Goal: Task Accomplishment & Management: Manage account settings

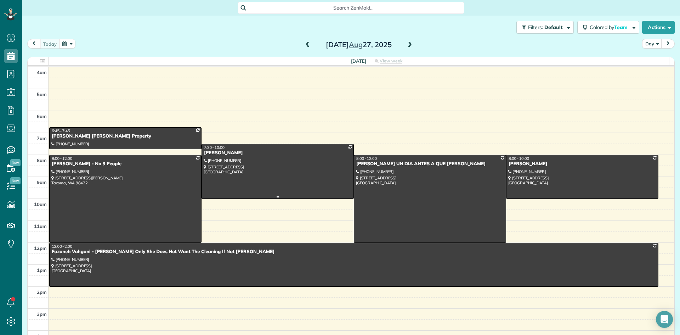
scroll to position [66, 0]
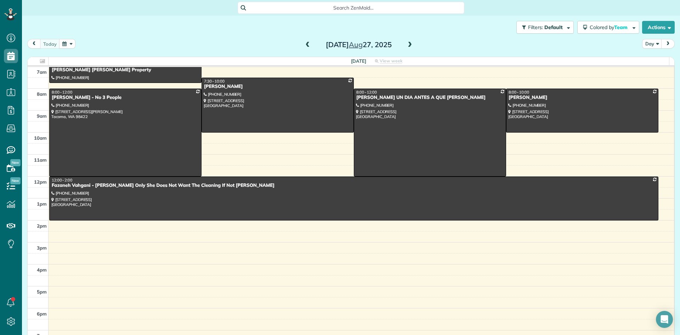
click at [408, 47] on span at bounding box center [410, 45] width 8 height 6
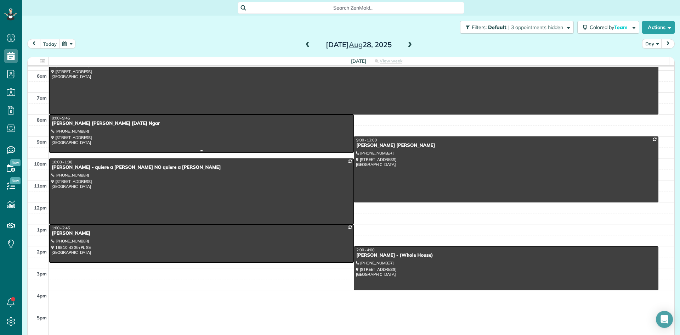
scroll to position [0, 0]
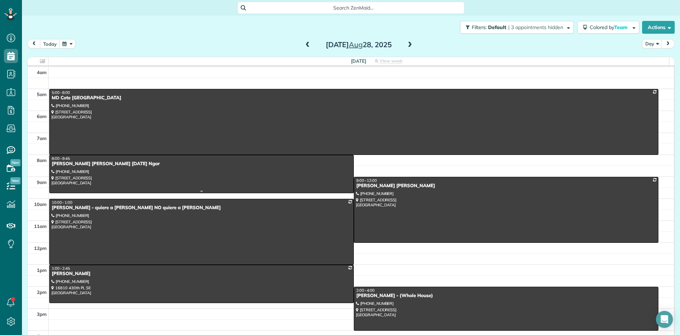
click at [73, 163] on div "[PERSON_NAME] [PERSON_NAME] [DATE] Ngar" at bounding box center [201, 164] width 300 height 6
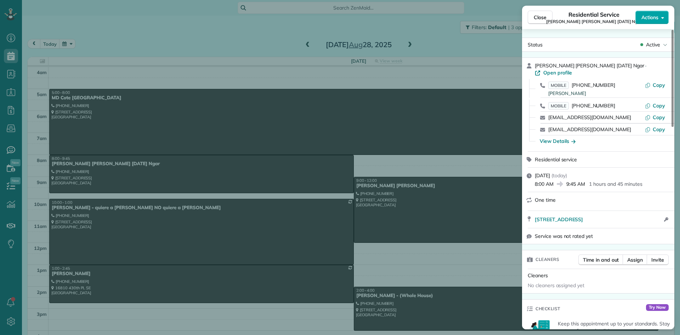
click at [648, 16] on span "Actions" at bounding box center [649, 17] width 17 height 7
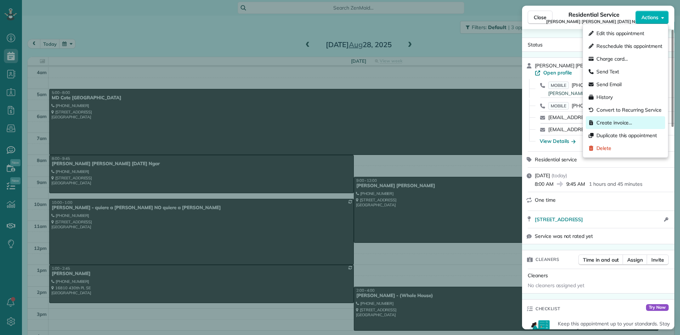
click at [609, 122] on span "Create invoice…" at bounding box center [614, 122] width 36 height 7
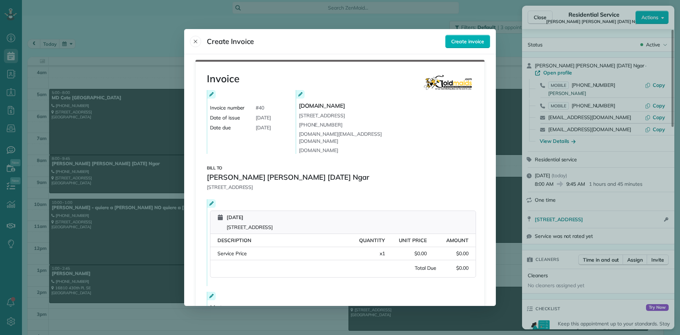
click at [427, 250] on div "Amount: $0.00" at bounding box center [448, 253] width 42 height 7
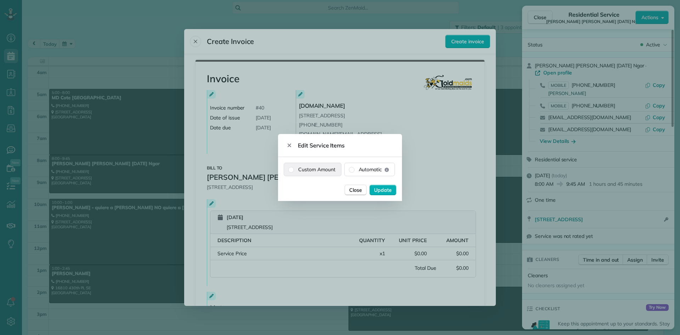
click at [294, 169] on label "Custom Amount" at bounding box center [312, 169] width 57 height 13
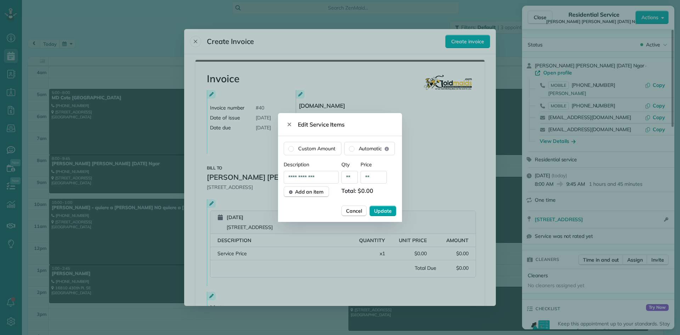
click at [383, 209] on span "Update" at bounding box center [383, 210] width 18 height 7
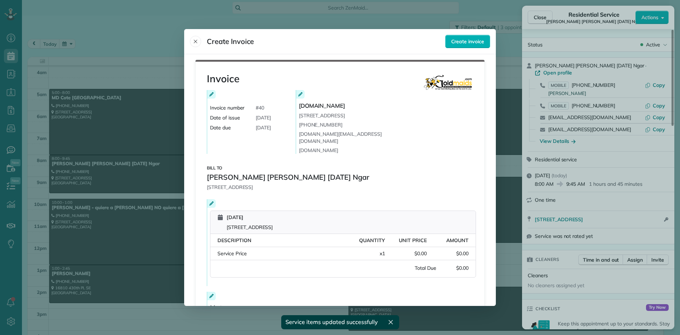
click at [254, 250] on div "Service Price" at bounding box center [280, 253] width 126 height 7
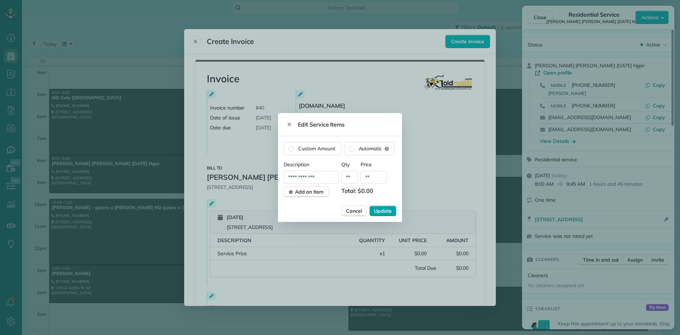
click at [387, 210] on span "Update" at bounding box center [383, 210] width 18 height 7
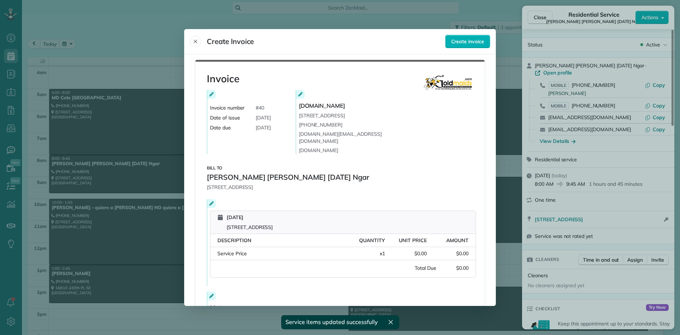
click at [247, 237] on span "Description" at bounding box center [234, 240] width 34 height 6
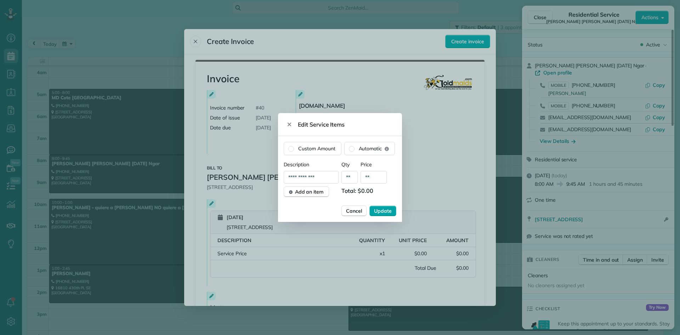
click at [377, 210] on span "Update" at bounding box center [383, 210] width 18 height 7
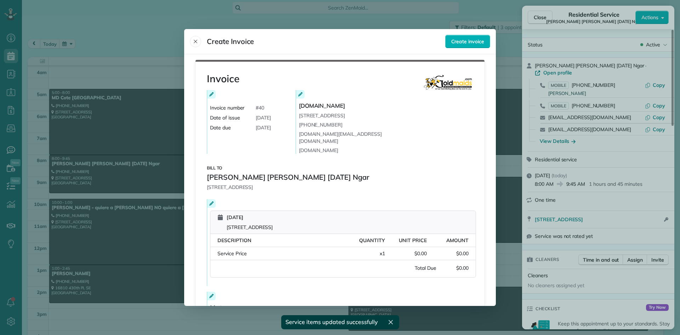
scroll to position [65, 0]
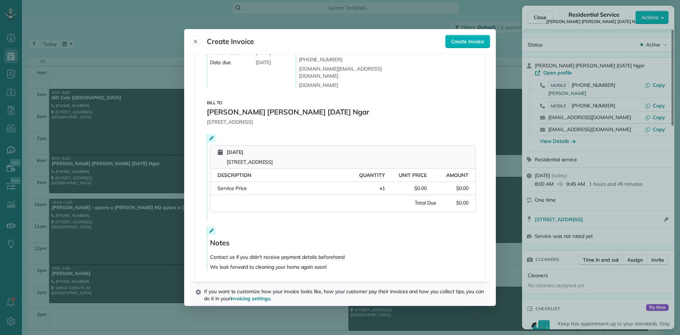
click at [253, 185] on div "Service Price" at bounding box center [280, 188] width 126 height 7
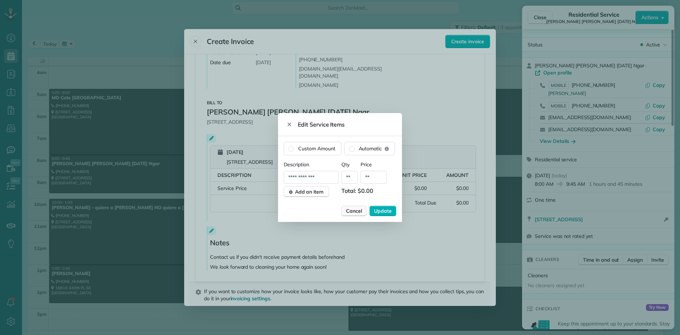
click at [356, 211] on span "Cancel" at bounding box center [354, 210] width 16 height 7
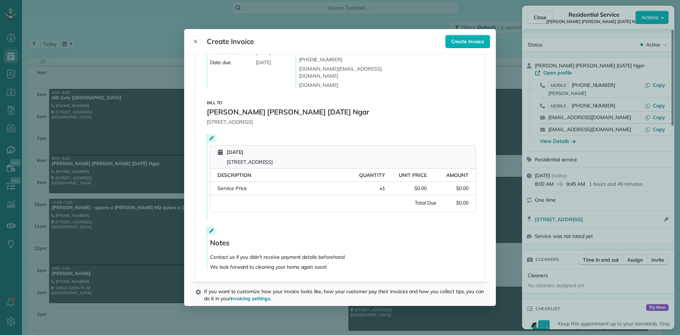
click at [427, 185] on div "Amount: $0.00" at bounding box center [448, 188] width 42 height 7
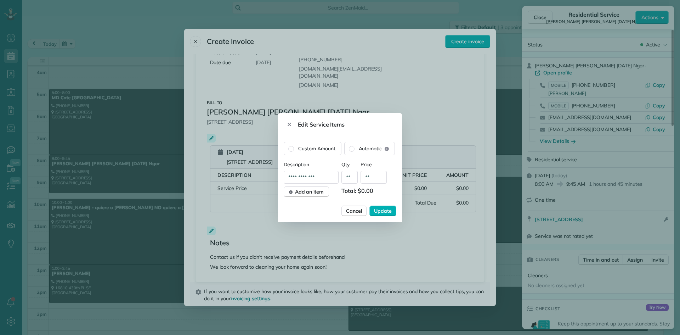
click at [448, 198] on div at bounding box center [340, 167] width 680 height 335
click at [357, 211] on span "Cancel" at bounding box center [354, 210] width 16 height 7
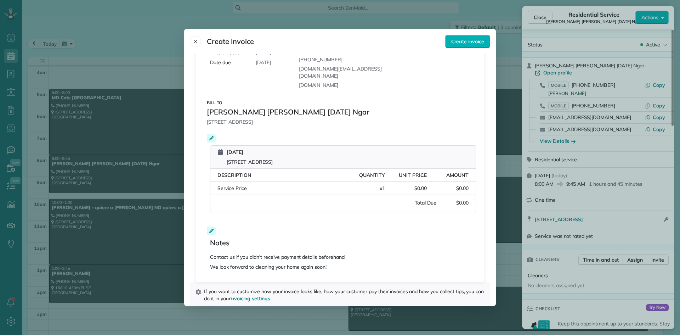
scroll to position [0, 0]
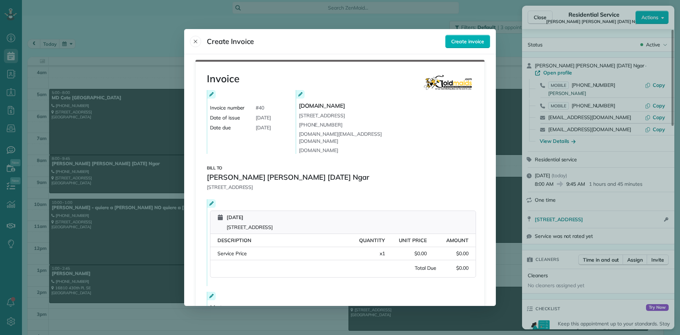
click at [264, 108] on div "Invoice number # 40" at bounding box center [254, 107] width 89 height 7
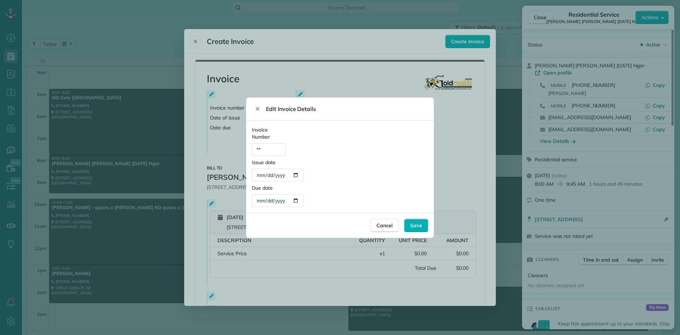
click at [271, 150] on div "**" at bounding box center [269, 149] width 34 height 13
click at [262, 149] on div "*****" at bounding box center [269, 149] width 34 height 13
type div "****"
click at [300, 202] on div "**********" at bounding box center [278, 200] width 52 height 13
type div "**********"
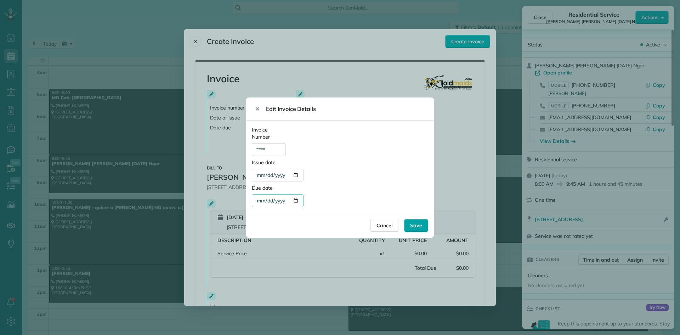
click at [421, 224] on span "Save" at bounding box center [416, 225] width 12 height 7
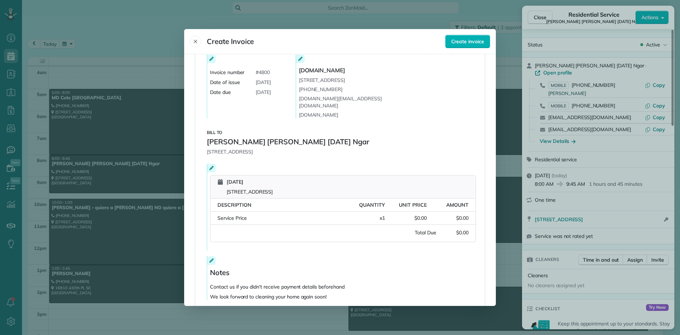
scroll to position [65, 0]
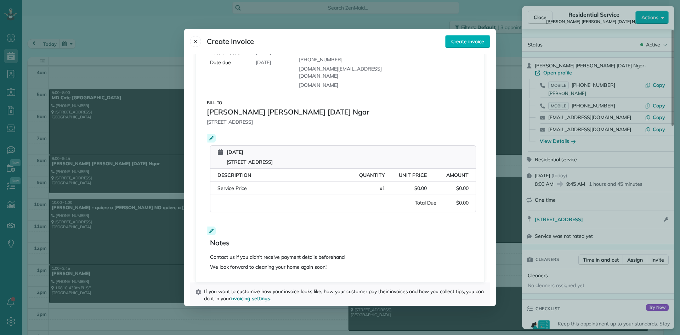
click at [211, 228] on icon at bounding box center [211, 230] width 4 height 4
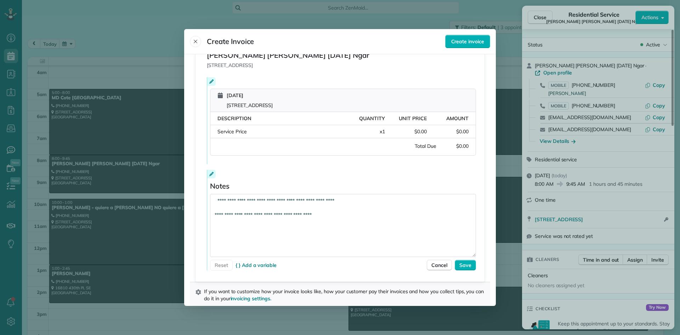
scroll to position [51, 0]
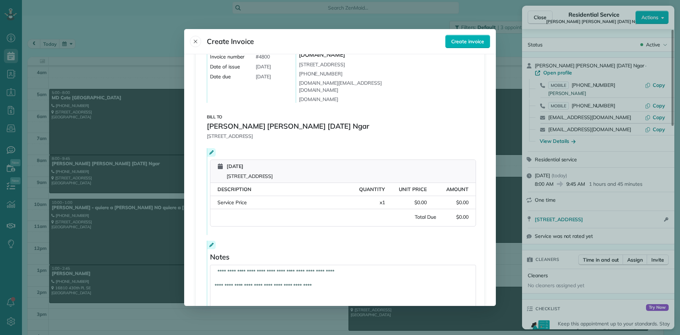
click at [469, 213] on div "Total Due $0.00" at bounding box center [342, 216] width 265 height 7
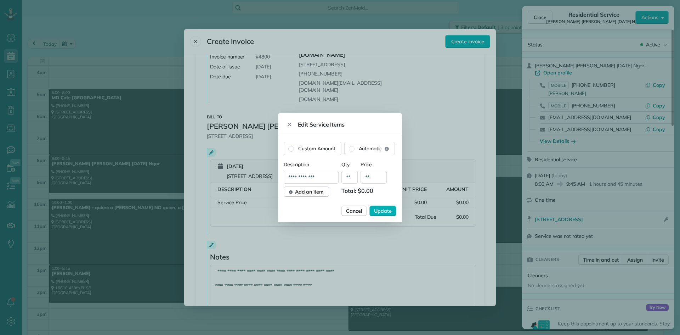
click at [373, 177] on input "**" at bounding box center [374, 177] width 26 height 13
type input "*******"
click at [305, 192] on span "Add an item" at bounding box center [309, 191] width 29 height 7
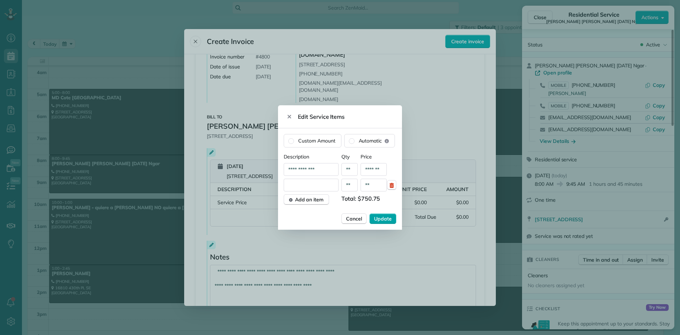
click at [377, 218] on span "Update" at bounding box center [383, 218] width 18 height 7
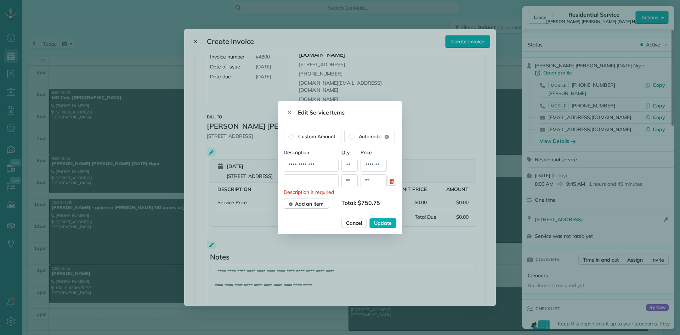
click at [307, 182] on input "text" at bounding box center [311, 180] width 55 height 13
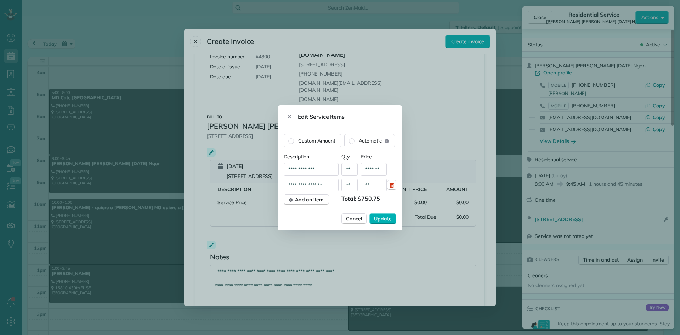
click at [293, 186] on input "**********" at bounding box center [311, 185] width 55 height 13
type input "**********"
click at [380, 220] on span "Update" at bounding box center [383, 218] width 18 height 7
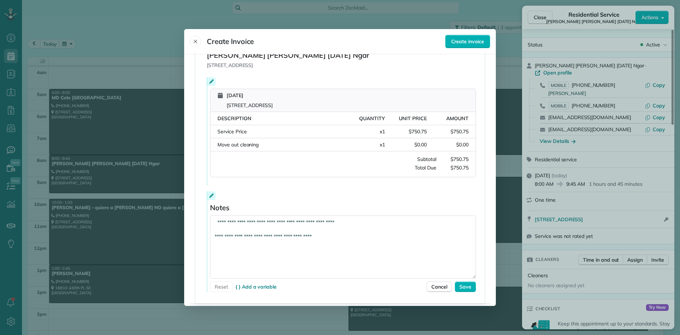
scroll to position [143, 0]
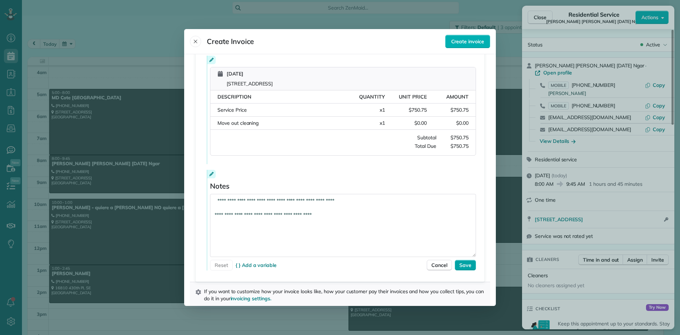
click at [461, 261] on span "Save" at bounding box center [465, 264] width 12 height 7
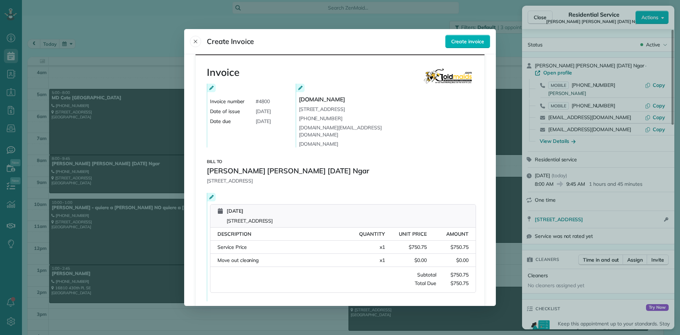
scroll to position [0, 0]
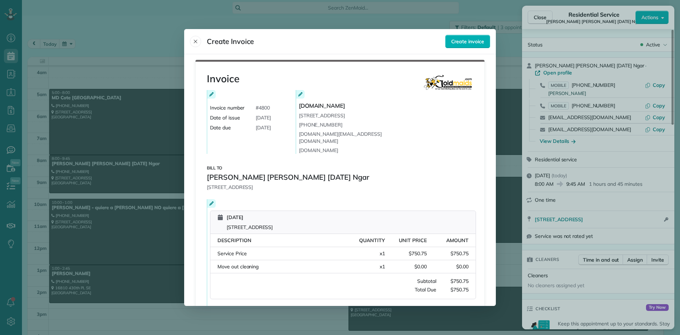
click at [349, 169] on div "Invoice Invoice number # 4800 Date of issue [DATE] Date due [DATE] [DOMAIN_NAME…" at bounding box center [340, 214] width 289 height 308
click at [341, 172] on span "[PERSON_NAME] [PERSON_NAME] [DATE] Ngar" at bounding box center [288, 177] width 162 height 10
click at [462, 42] on span "Create invoice" at bounding box center [467, 41] width 33 height 7
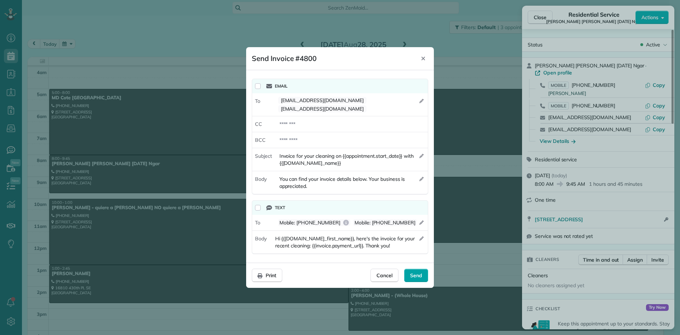
click at [415, 277] on span "Send" at bounding box center [416, 275] width 12 height 7
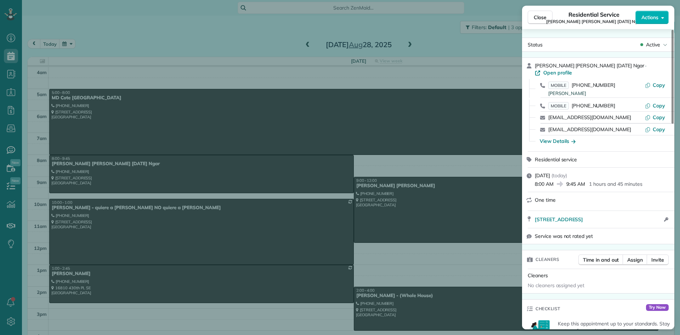
drag, startPoint x: 416, startPoint y: 277, endPoint x: 456, endPoint y: 41, distance: 239.6
click at [456, 41] on div "Close Residential Service [PERSON_NAME] [PERSON_NAME] [DATE] Ngar Actions Statu…" at bounding box center [340, 167] width 680 height 335
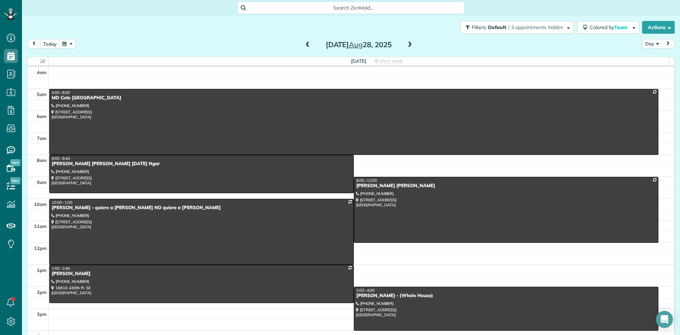
click at [408, 43] on span at bounding box center [410, 45] width 8 height 6
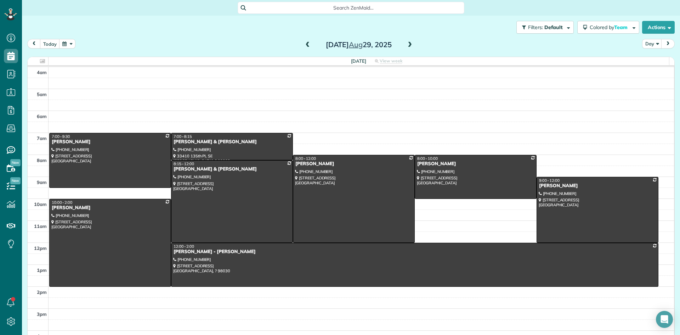
click at [406, 46] on span at bounding box center [410, 45] width 8 height 6
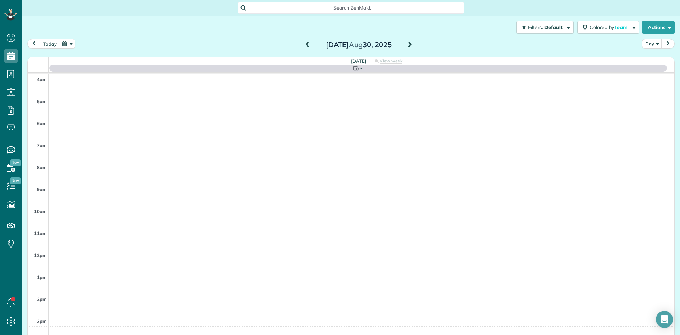
scroll to position [66, 0]
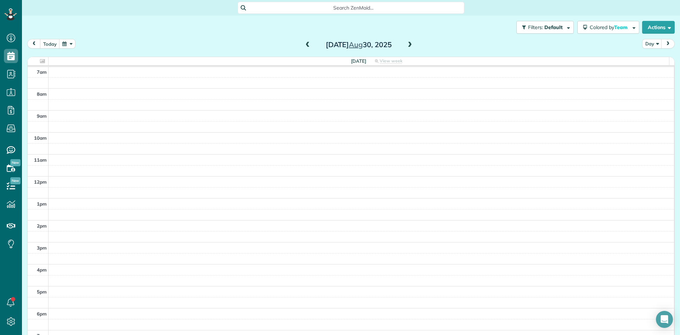
click at [407, 44] on span at bounding box center [410, 45] width 8 height 6
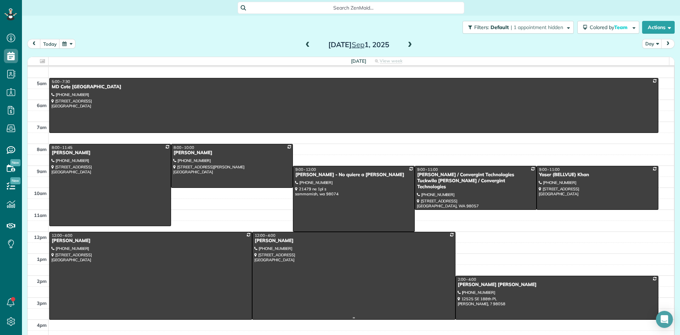
scroll to position [0, 0]
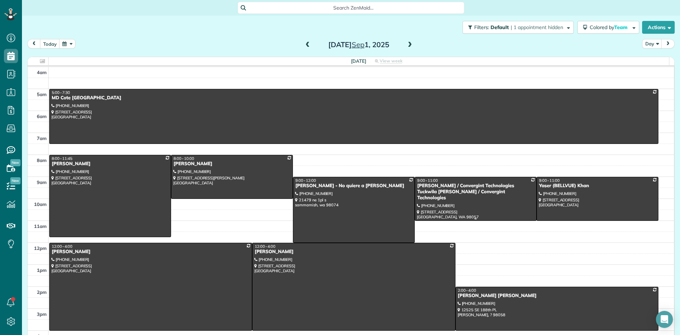
click at [440, 186] on div "[PERSON_NAME] / Convergint Technologies Tuckwila [PERSON_NAME] / Convergint Tec…" at bounding box center [476, 192] width 118 height 18
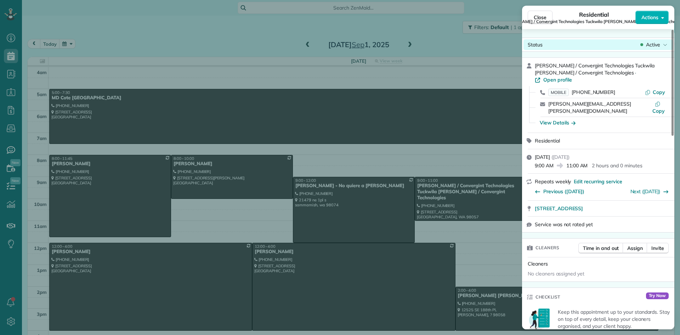
click at [656, 44] on span "Active" at bounding box center [653, 44] width 14 height 7
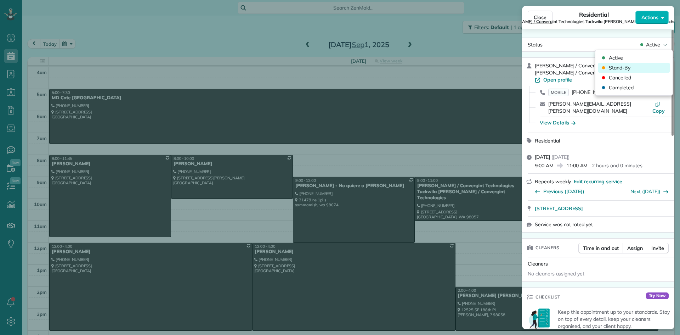
click at [612, 66] on span "Stand-By" at bounding box center [620, 67] width 22 height 7
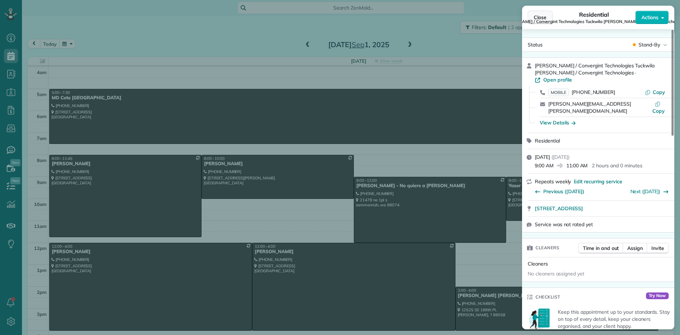
click at [548, 17] on button "Close" at bounding box center [540, 17] width 25 height 13
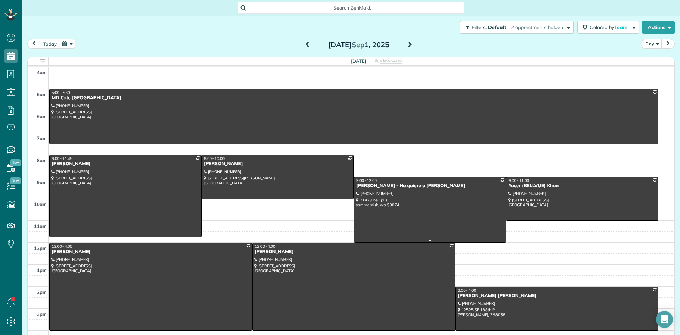
click at [366, 187] on div "[PERSON_NAME] - No quiere a [PERSON_NAME]" at bounding box center [430, 186] width 148 height 6
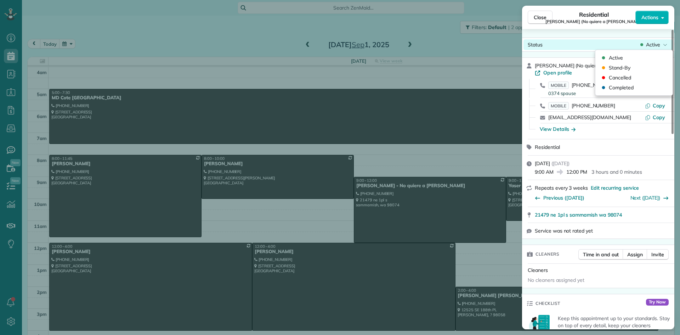
click at [653, 47] on span "Active" at bounding box center [653, 44] width 14 height 7
click at [619, 76] on span "Cancelled" at bounding box center [620, 77] width 22 height 7
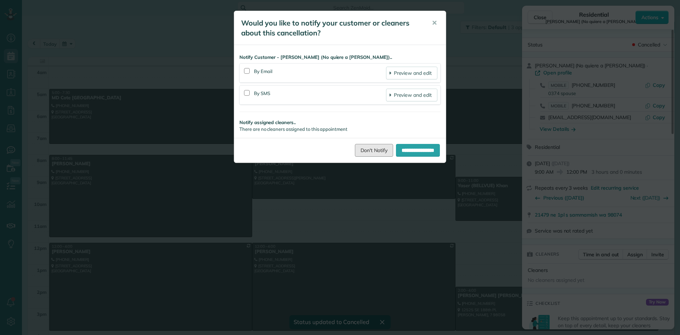
click at [358, 149] on link "Don't Notify" at bounding box center [374, 150] width 38 height 13
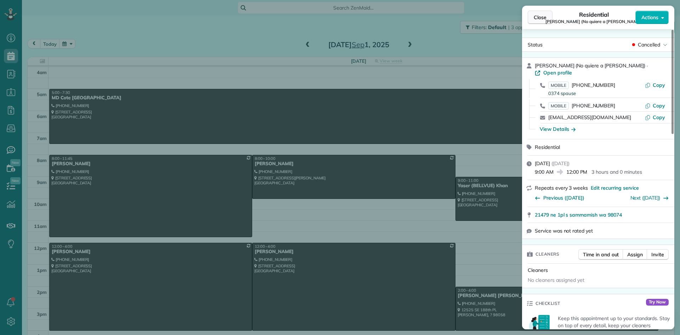
click at [542, 17] on span "Close" at bounding box center [540, 17] width 13 height 7
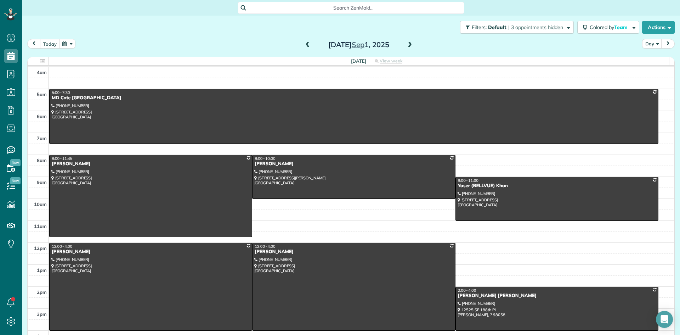
click at [406, 46] on span at bounding box center [410, 45] width 8 height 6
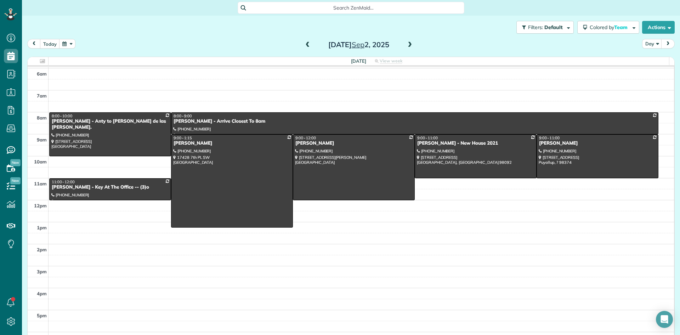
scroll to position [31, 0]
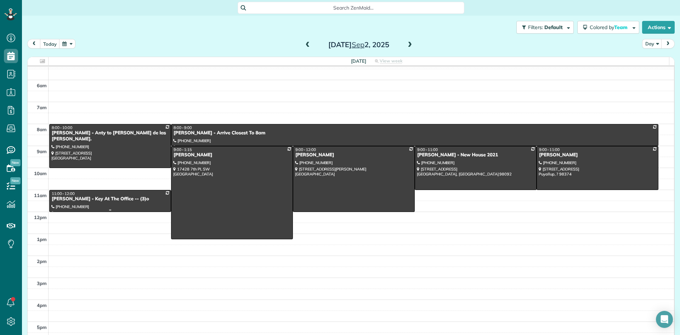
click at [111, 197] on div "[PERSON_NAME] - Key At The Office -- (3)o" at bounding box center [110, 199] width 118 height 6
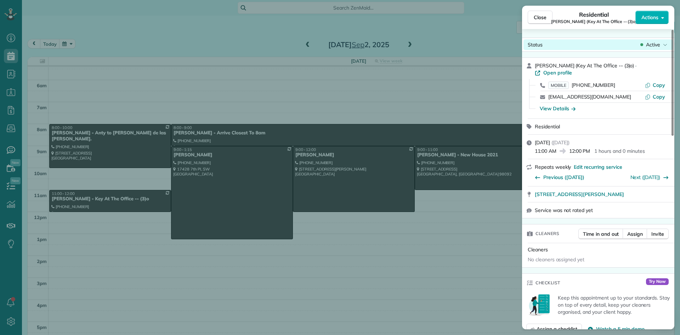
click at [653, 43] on span "Active" at bounding box center [653, 44] width 14 height 7
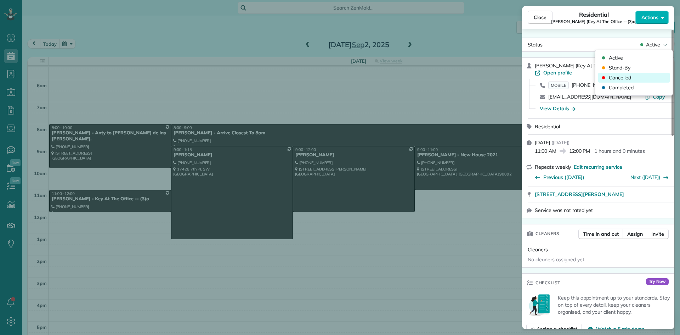
click at [613, 75] on span "Cancelled" at bounding box center [620, 77] width 22 height 7
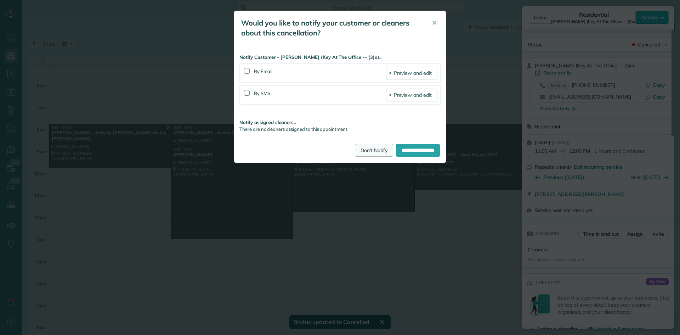
click at [371, 152] on link "Don't Notify" at bounding box center [374, 150] width 38 height 13
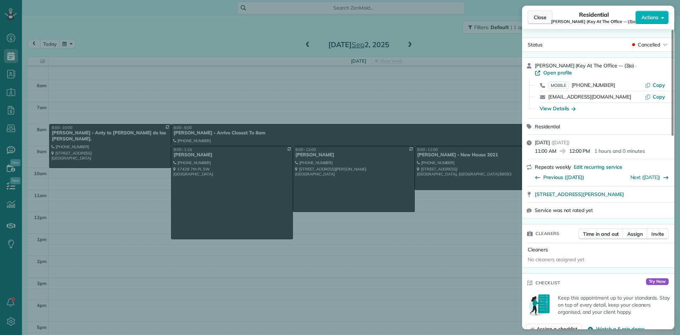
click at [540, 17] on span "Close" at bounding box center [540, 17] width 13 height 7
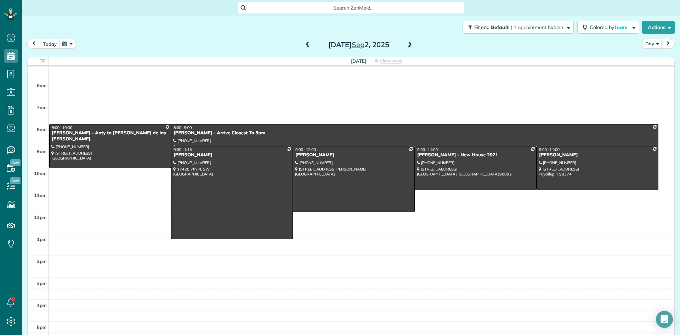
click at [409, 45] on span at bounding box center [410, 45] width 8 height 6
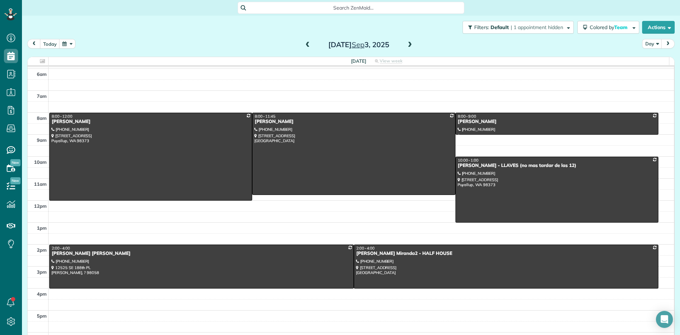
scroll to position [31, 0]
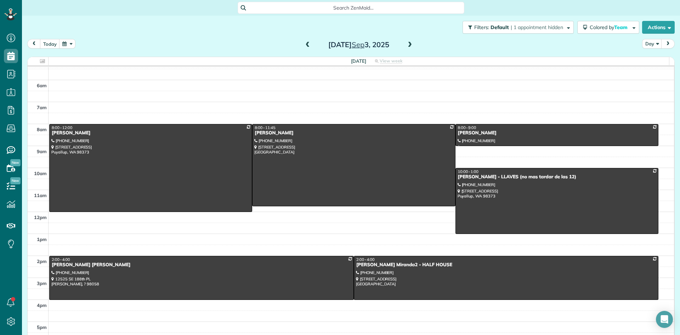
click at [305, 48] on span at bounding box center [308, 45] width 8 height 11
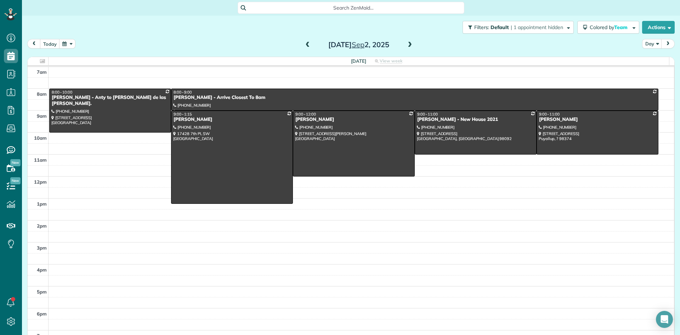
click at [305, 48] on span at bounding box center [308, 45] width 8 height 11
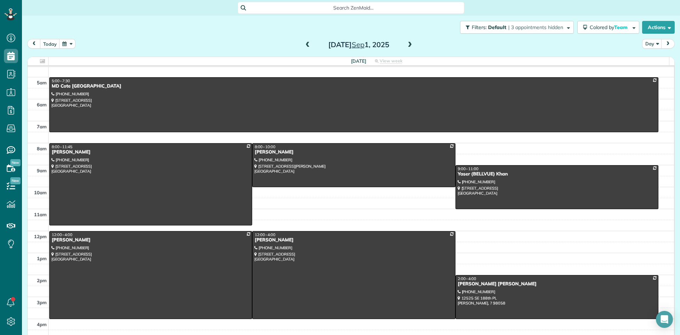
scroll to position [0, 0]
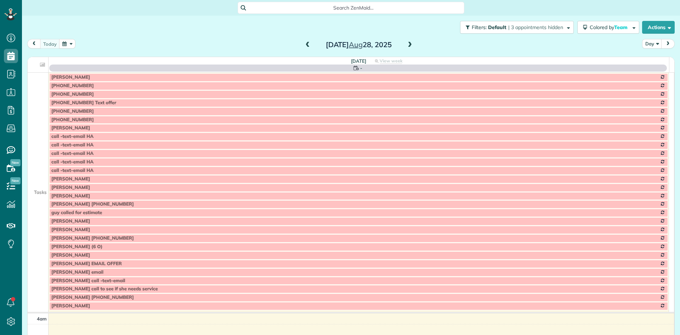
scroll to position [66, 0]
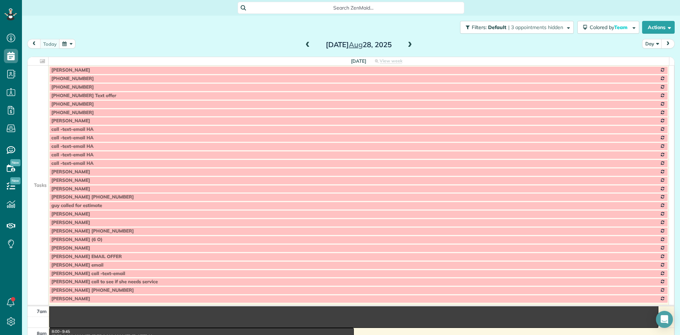
click at [34, 94] on td at bounding box center [38, 95] width 21 height 9
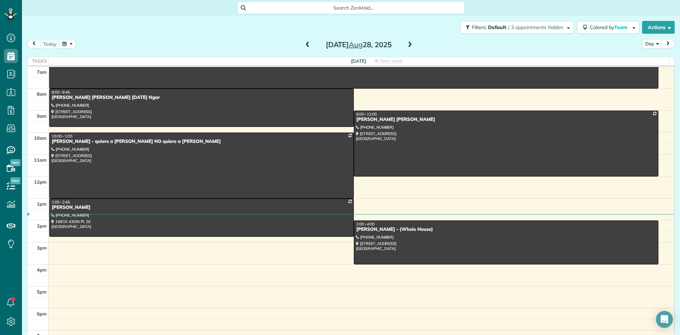
click at [407, 43] on span at bounding box center [410, 45] width 8 height 6
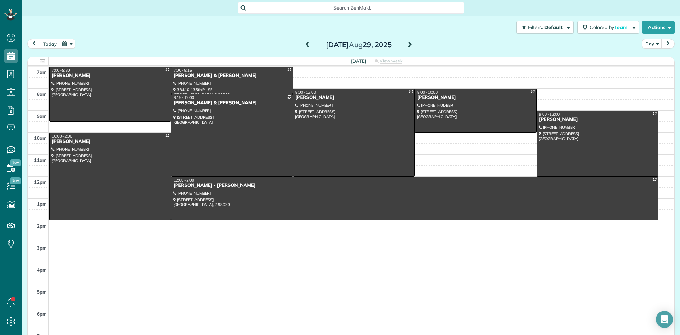
click at [406, 45] on span at bounding box center [410, 45] width 8 height 6
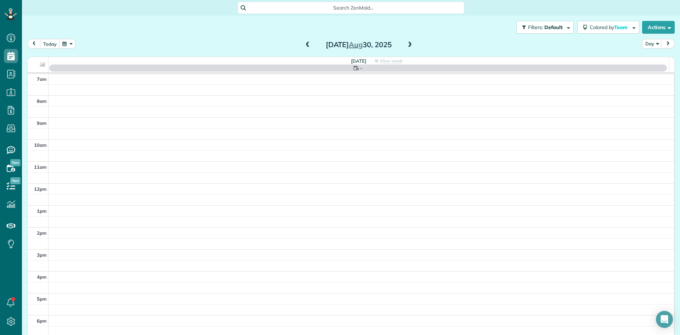
click at [406, 46] on span at bounding box center [410, 45] width 8 height 6
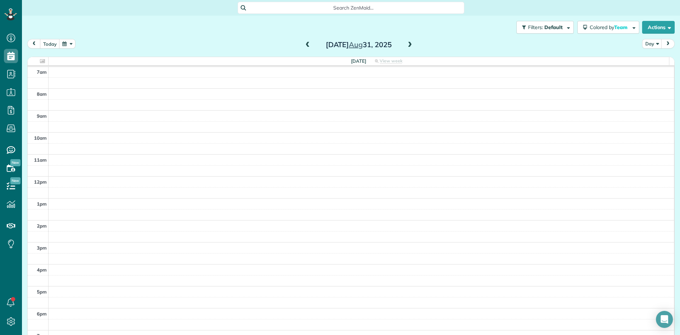
click at [406, 46] on span at bounding box center [410, 45] width 8 height 6
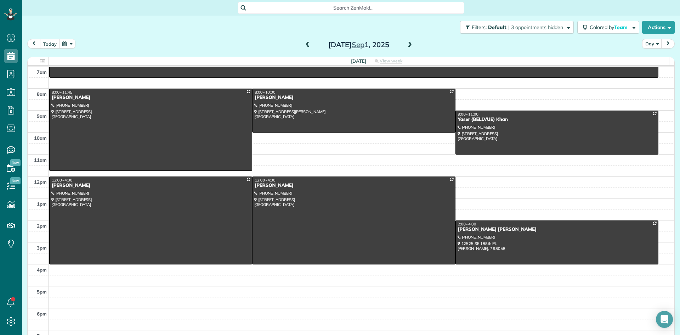
click at [406, 46] on span at bounding box center [410, 45] width 8 height 6
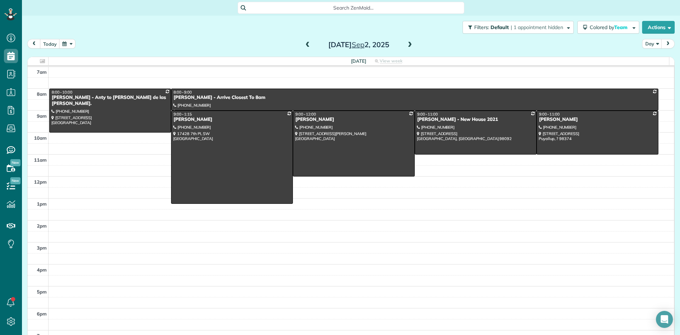
click at [406, 46] on span at bounding box center [410, 45] width 8 height 6
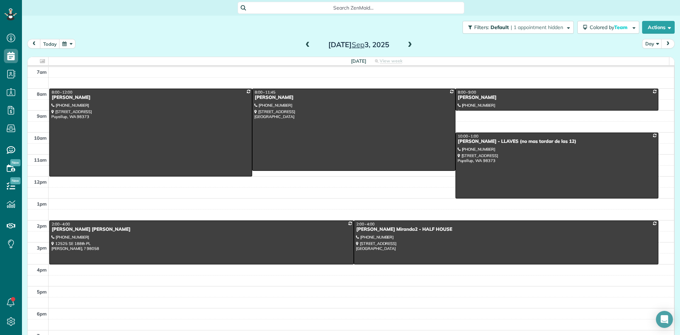
click at [408, 43] on span at bounding box center [410, 45] width 8 height 6
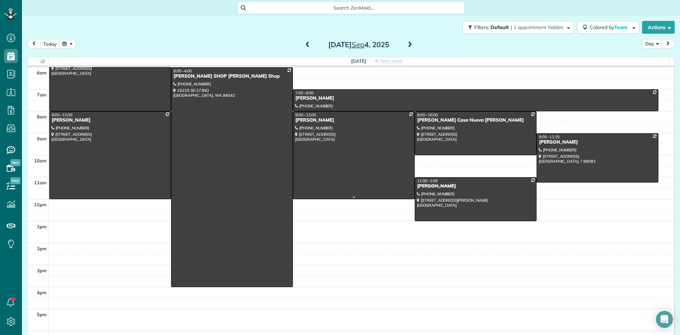
scroll to position [31, 0]
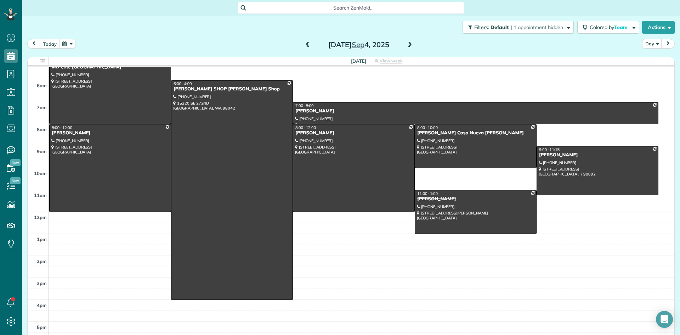
click at [406, 46] on span at bounding box center [410, 45] width 8 height 6
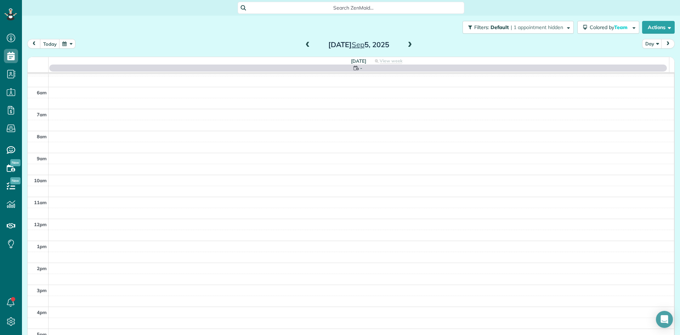
scroll to position [66, 0]
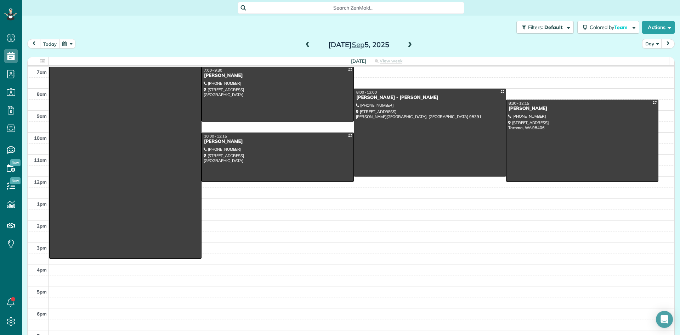
click at [304, 42] on span at bounding box center [308, 45] width 8 height 6
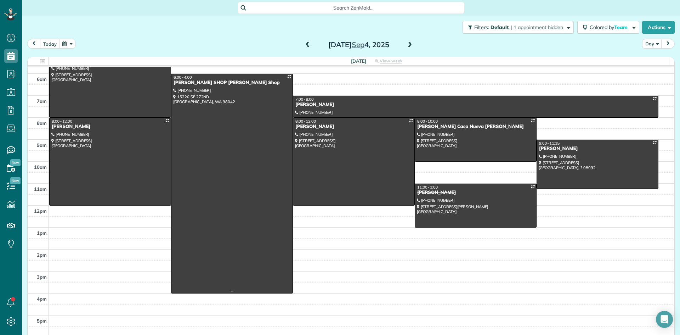
scroll to position [0, 0]
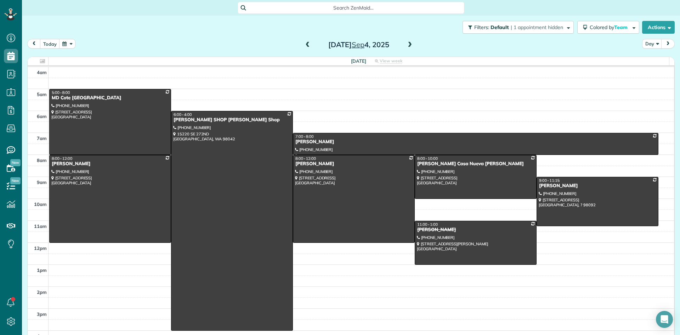
click at [406, 43] on span at bounding box center [410, 45] width 8 height 6
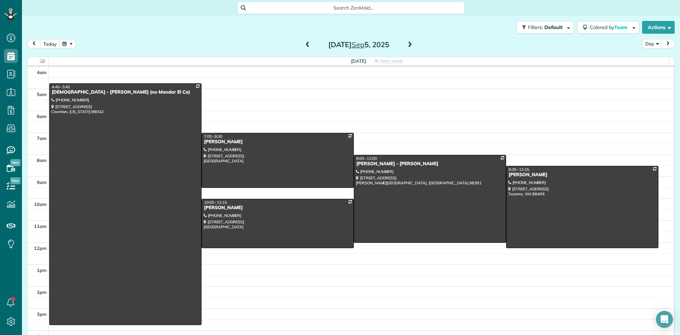
click at [408, 46] on span at bounding box center [410, 45] width 8 height 6
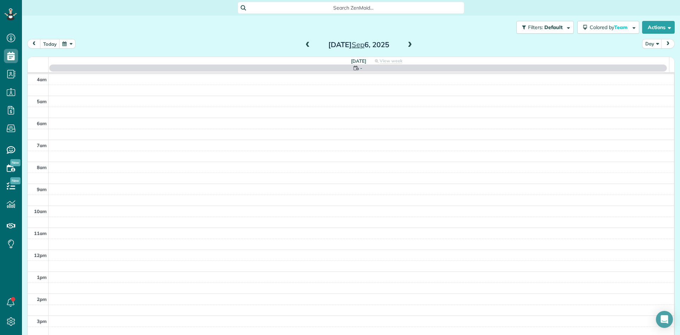
scroll to position [66, 0]
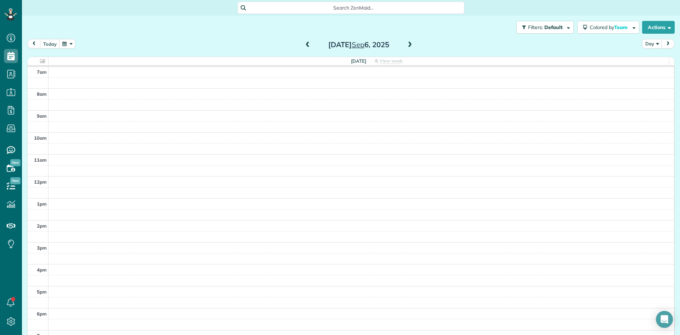
click at [408, 46] on span at bounding box center [410, 45] width 8 height 6
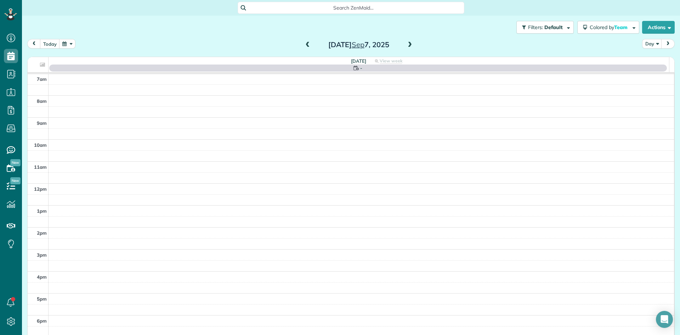
click at [408, 46] on span at bounding box center [410, 45] width 8 height 6
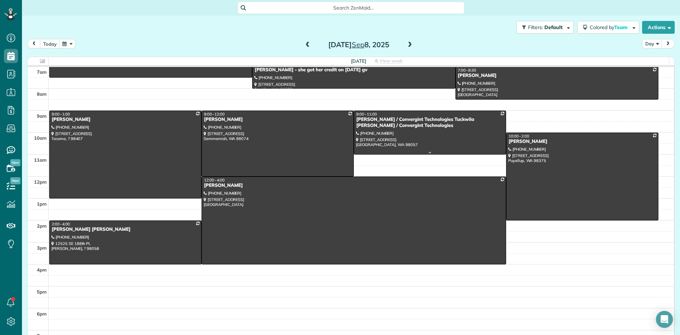
click at [374, 123] on div "[PERSON_NAME] / Convergint Technologies Tuckwila [PERSON_NAME] / Convergint Tec…" at bounding box center [430, 123] width 148 height 12
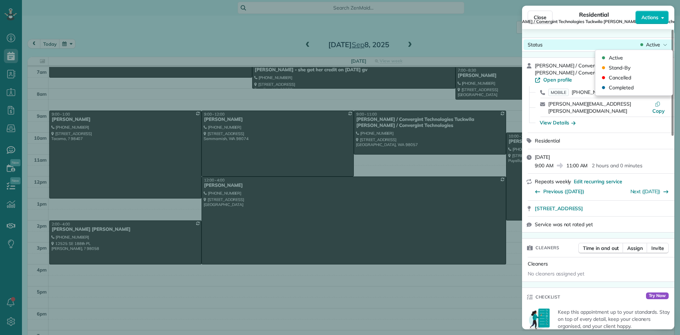
click at [655, 45] on span "Active" at bounding box center [653, 44] width 14 height 7
click at [653, 14] on span "Actions" at bounding box center [649, 17] width 17 height 7
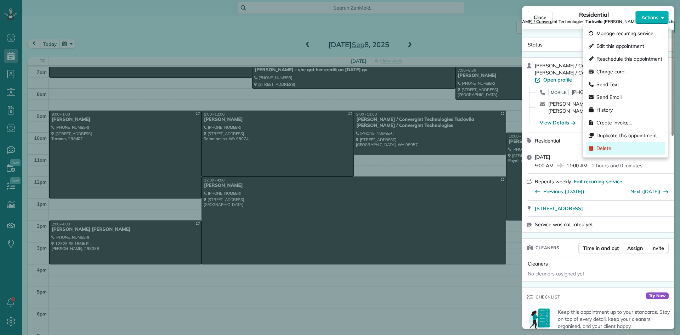
click at [609, 149] on span "Delete" at bounding box center [603, 148] width 15 height 7
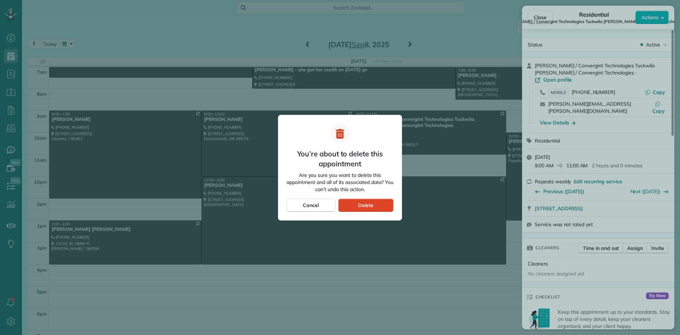
click at [363, 207] on span "Delete" at bounding box center [365, 205] width 15 height 7
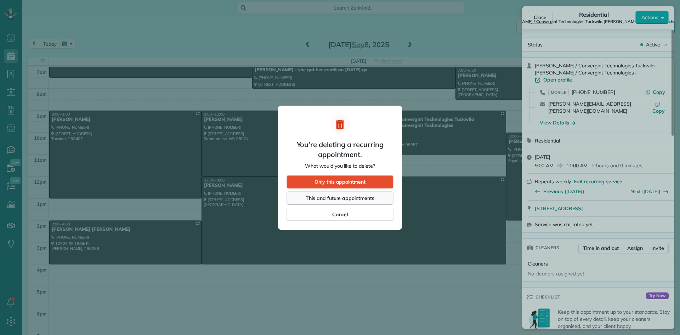
click at [328, 199] on span "This and future appointments" at bounding box center [340, 197] width 69 height 7
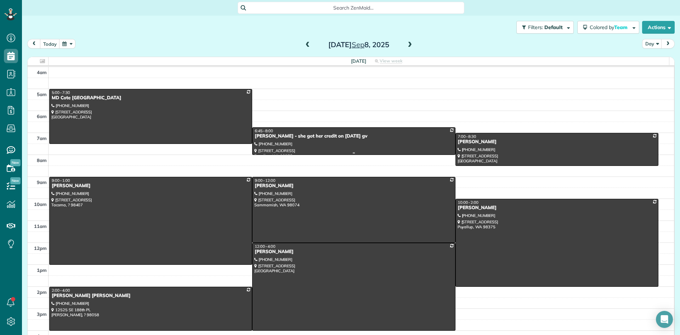
click at [278, 139] on div "Stevie Gipson - she got her credit on 6/12/23 gv" at bounding box center [353, 136] width 199 height 6
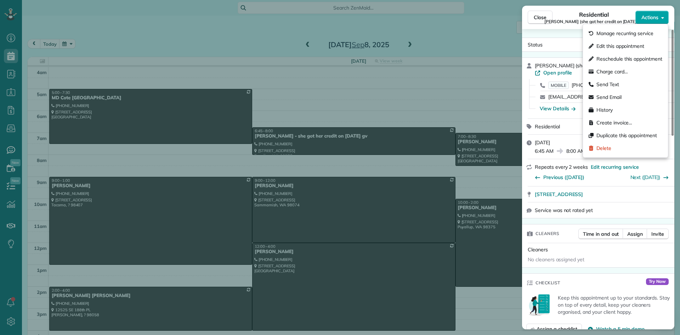
click at [648, 19] on span "Actions" at bounding box center [649, 17] width 17 height 7
click at [601, 149] on span "Delete" at bounding box center [603, 148] width 15 height 7
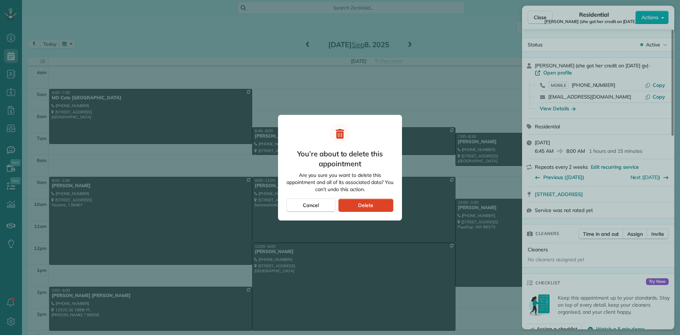
click at [360, 206] on span "Delete" at bounding box center [365, 205] width 15 height 7
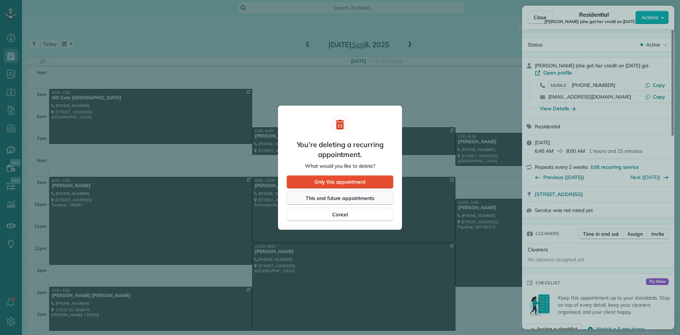
click at [333, 198] on span "This and future appointments" at bounding box center [340, 197] width 69 height 7
